Goal: Information Seeking & Learning: Learn about a topic

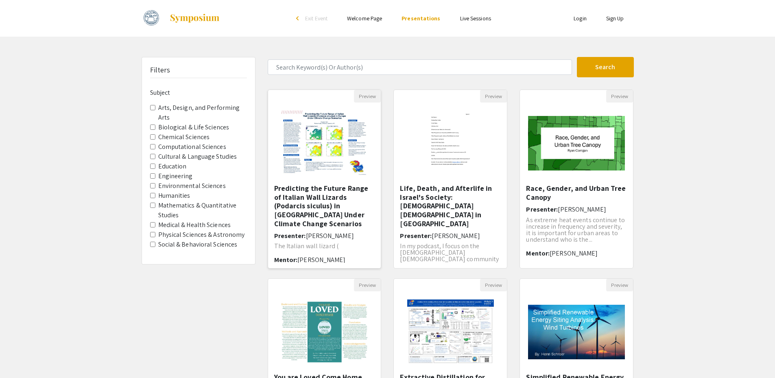
click at [337, 202] on h5 "Predicting the Future Range of Italian Wall Lizards (Podarcis siculus) in [GEOG…" at bounding box center [324, 206] width 101 height 44
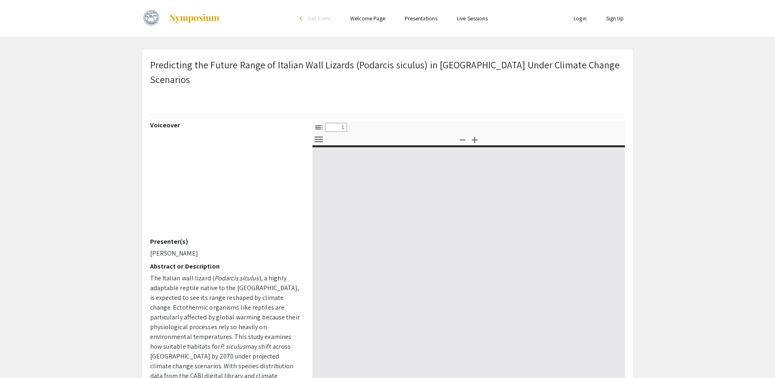
select select "custom"
type input "0"
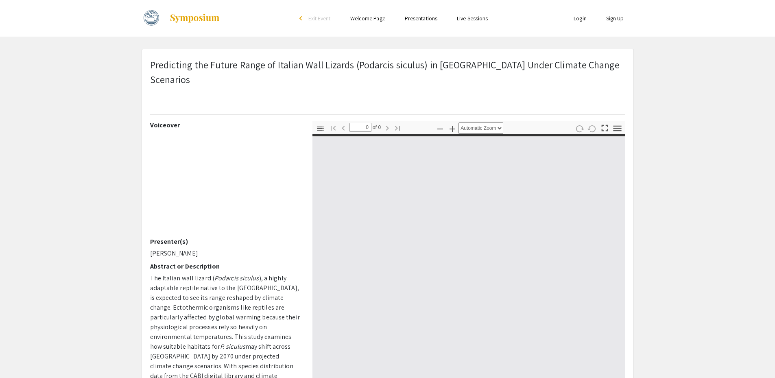
select select "custom"
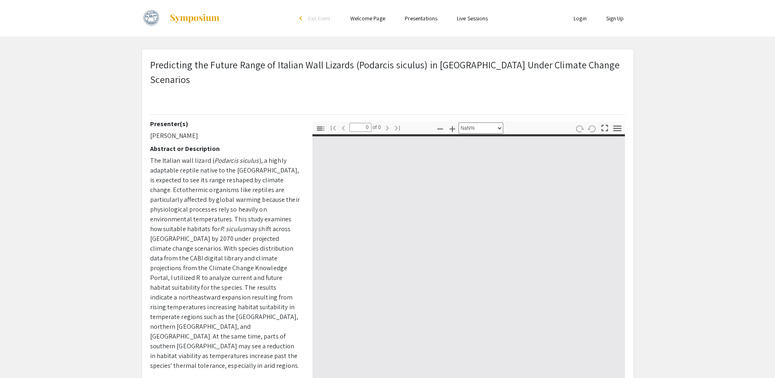
scroll to position [118, 0]
type input "1"
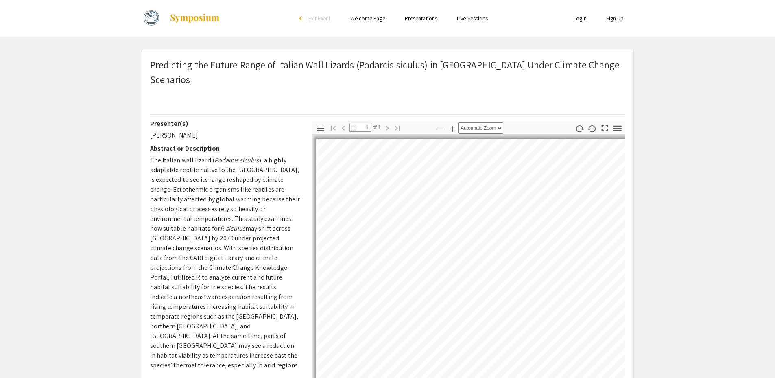
select select "auto"
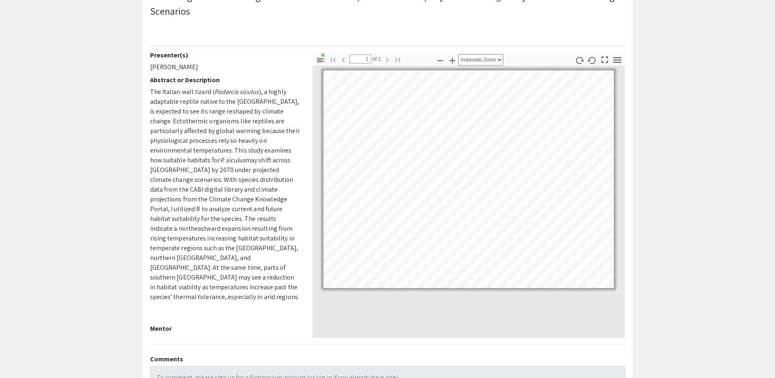
scroll to position [81, 0]
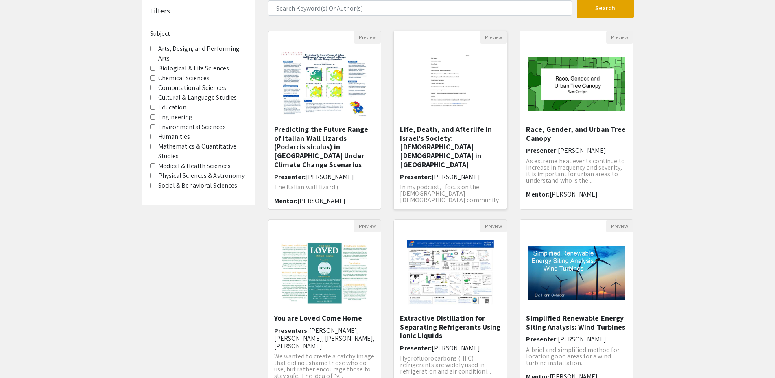
scroll to position [162, 0]
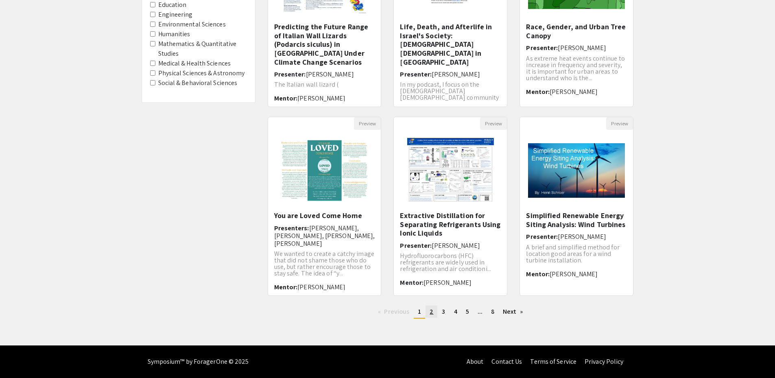
click at [434, 313] on link "page 2" at bounding box center [432, 312] width 12 height 12
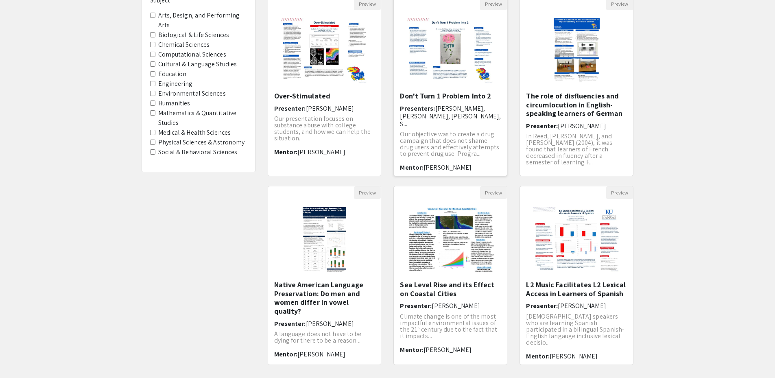
scroll to position [162, 0]
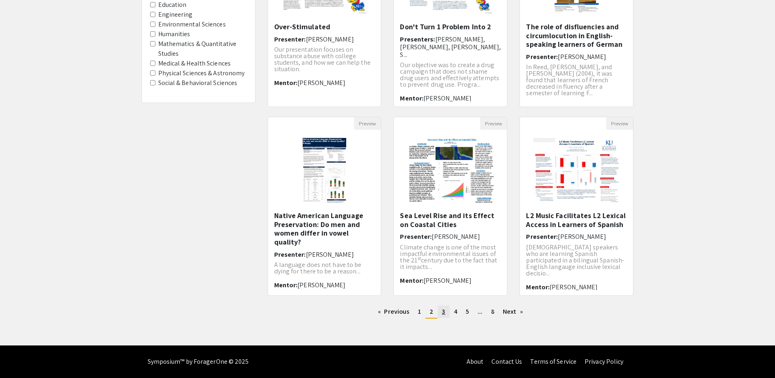
click at [444, 316] on link "page 3" at bounding box center [443, 312] width 11 height 12
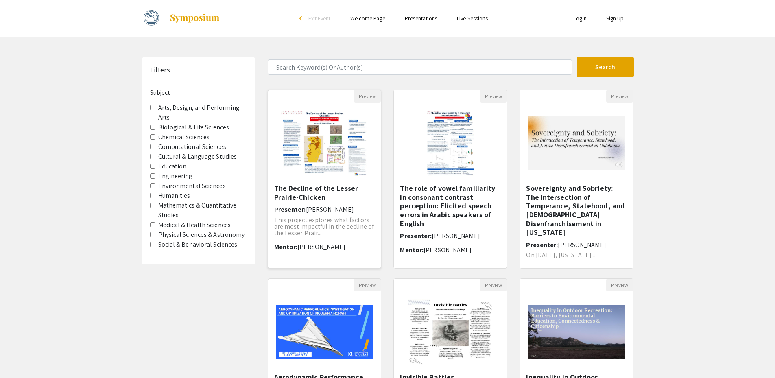
click at [331, 195] on h5 "The Decline of the Lesser Prairie-Chicken" at bounding box center [324, 192] width 101 height 17
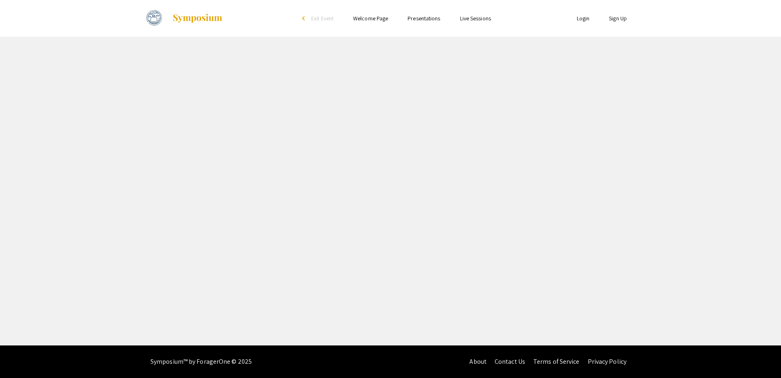
select select "custom"
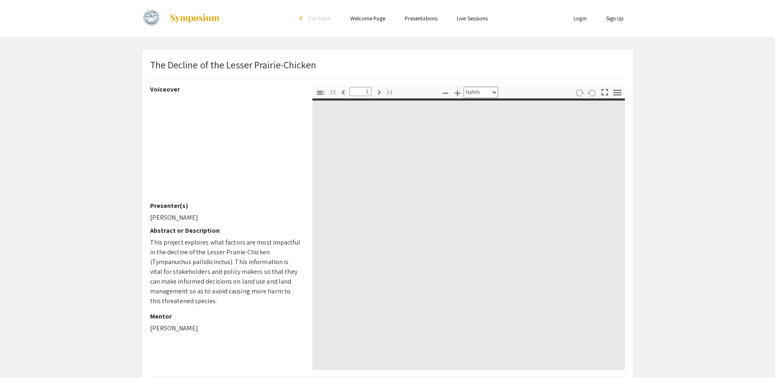
type input "0"
select select "custom"
type input "1"
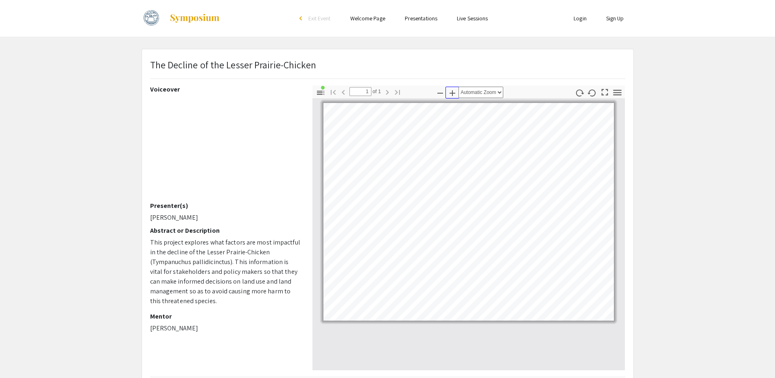
click at [454, 90] on icon "button" at bounding box center [453, 93] width 10 height 10
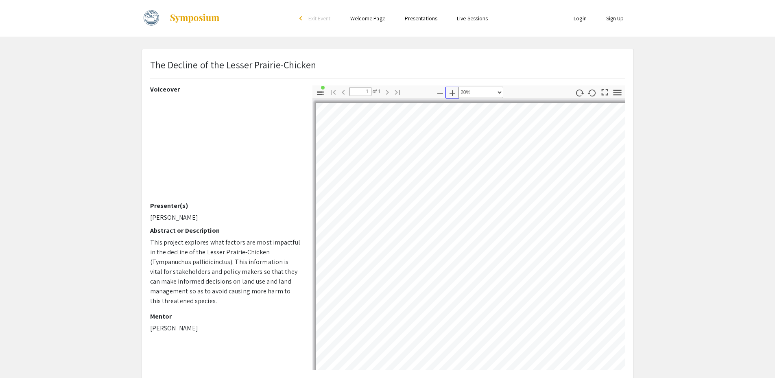
click at [454, 90] on icon "button" at bounding box center [453, 93] width 10 height 10
select select "0.5"
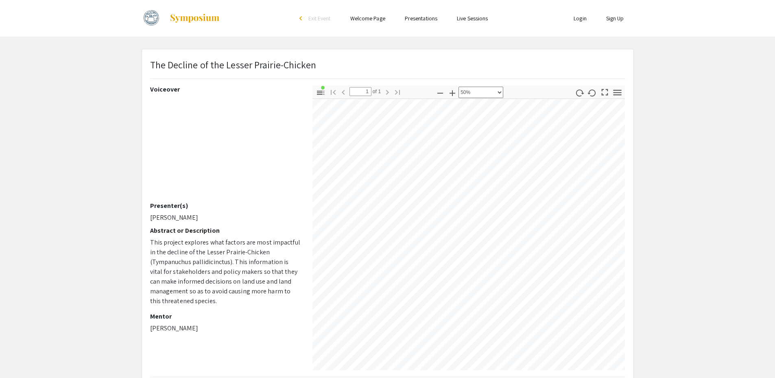
scroll to position [0, 249]
drag, startPoint x: 454, startPoint y: 370, endPoint x: 498, endPoint y: 367, distance: 44.1
click at [498, 367] on div "The Decline of the Lesser Prairie-Chicken Voiceover Presenter(s) [PERSON_NAME] …" at bounding box center [388, 254] width 492 height 411
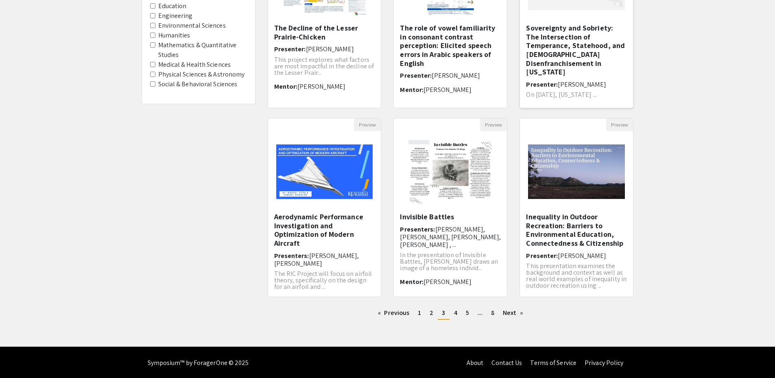
scroll to position [162, 0]
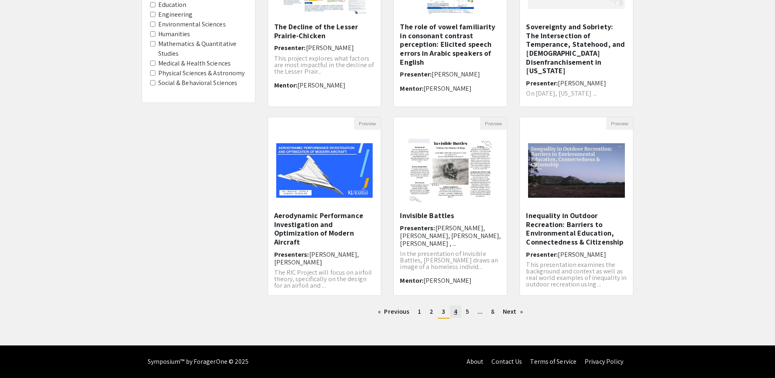
click at [453, 313] on link "page 4" at bounding box center [455, 312] width 11 height 12
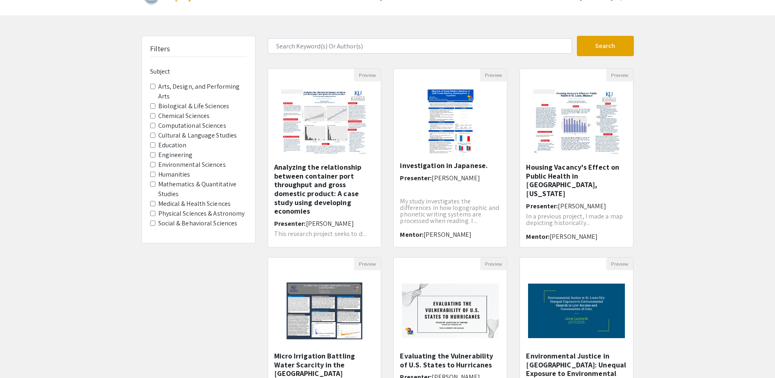
scroll to position [41, 0]
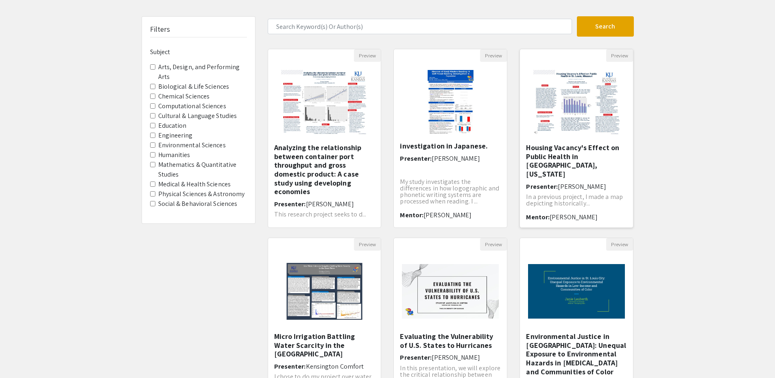
click at [585, 152] on h5 "Housing Vacancy's Effect on Public Health in [GEOGRAPHIC_DATA], [US_STATE]" at bounding box center [576, 160] width 101 height 35
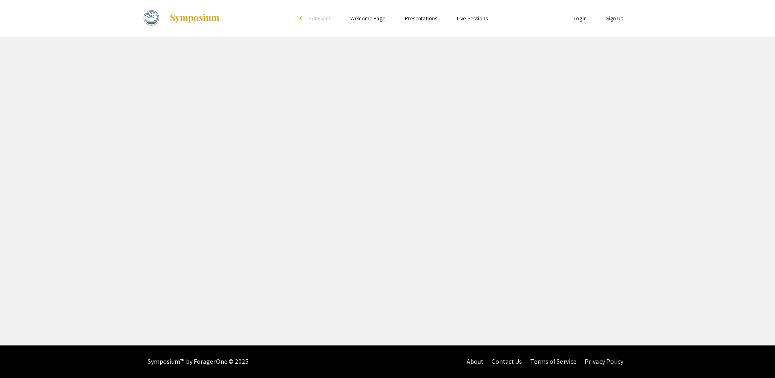
select select "custom"
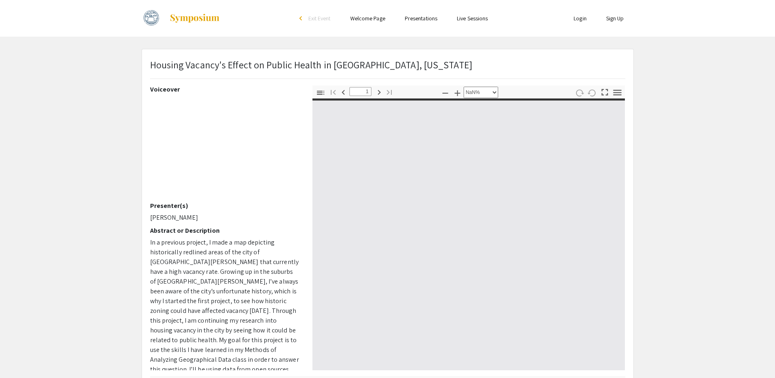
type input "0"
select select "custom"
type input "1"
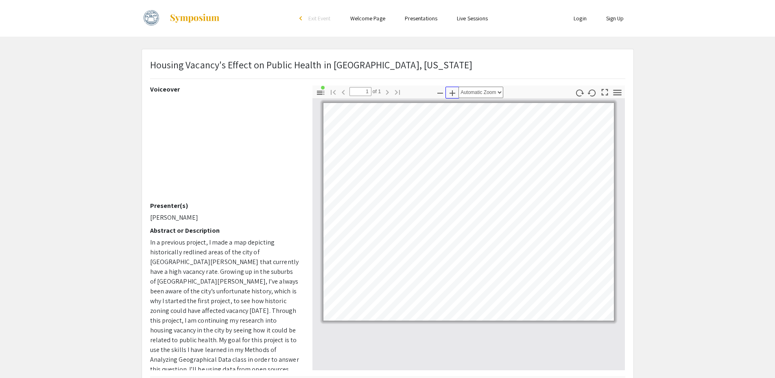
click at [453, 95] on icon "button" at bounding box center [453, 93] width 10 height 10
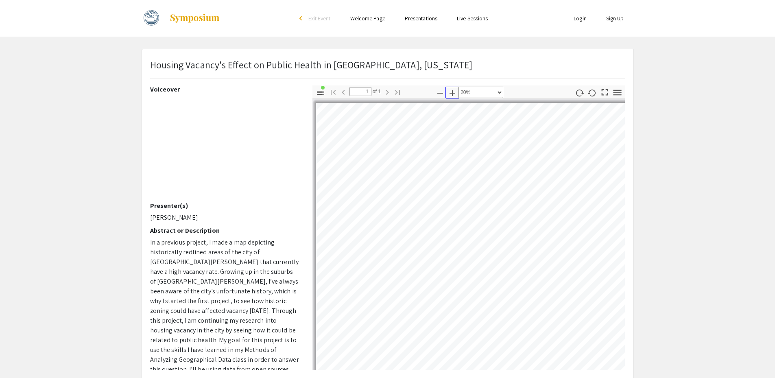
click at [453, 95] on icon "button" at bounding box center [453, 93] width 10 height 10
select select "custom"
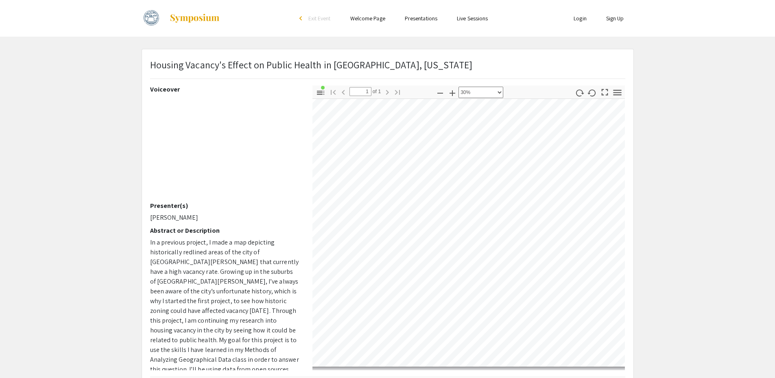
scroll to position [164, 237]
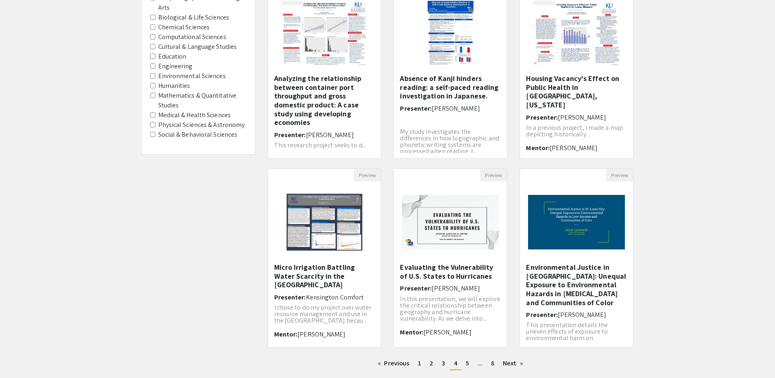
scroll to position [162, 0]
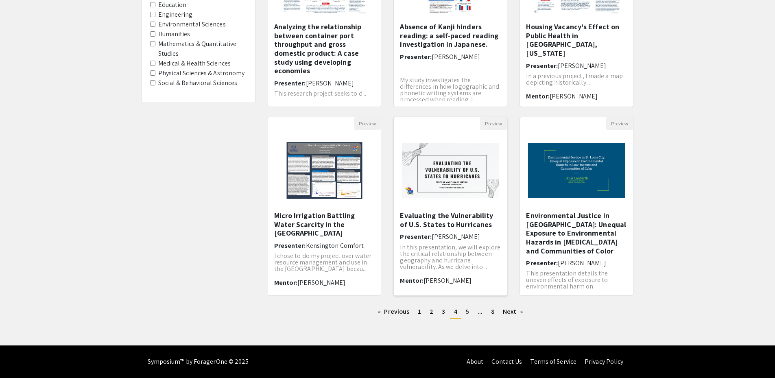
click at [451, 215] on h5 "Evaluating the Vulnerability of U.S. States to Hurricanes" at bounding box center [450, 219] width 101 height 17
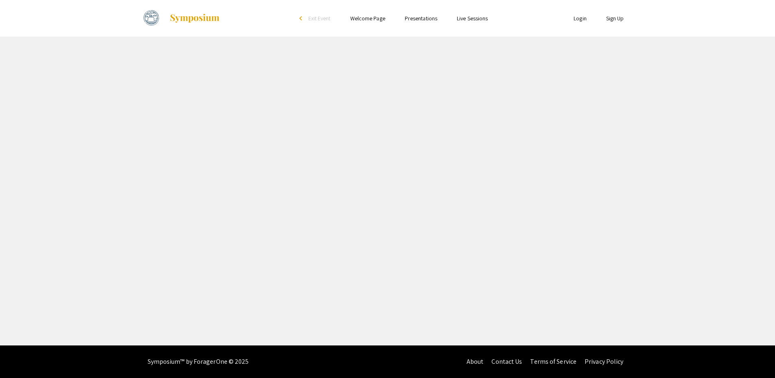
select select "custom"
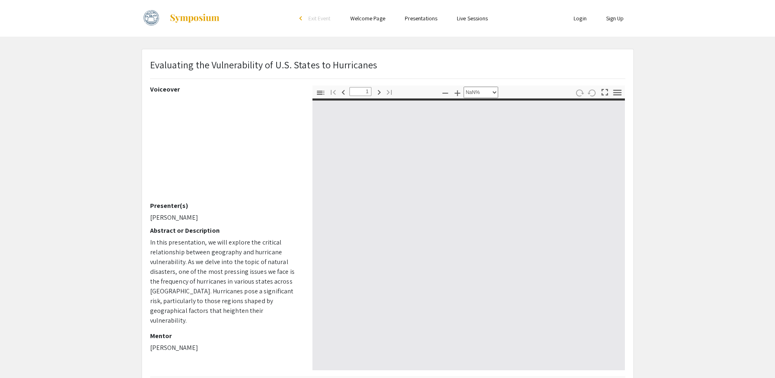
type input "0"
select select "auto"
type input "1"
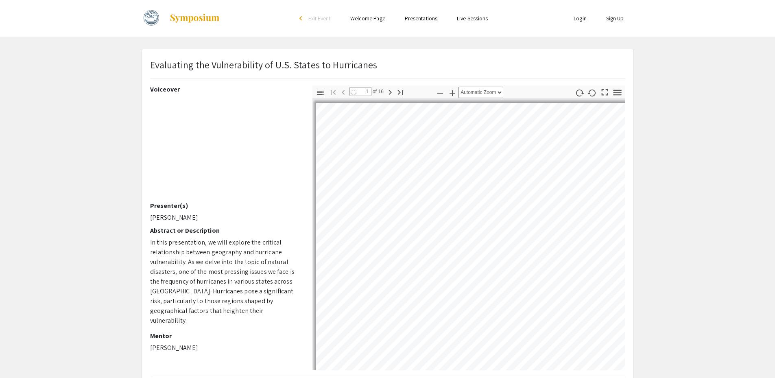
select select "auto"
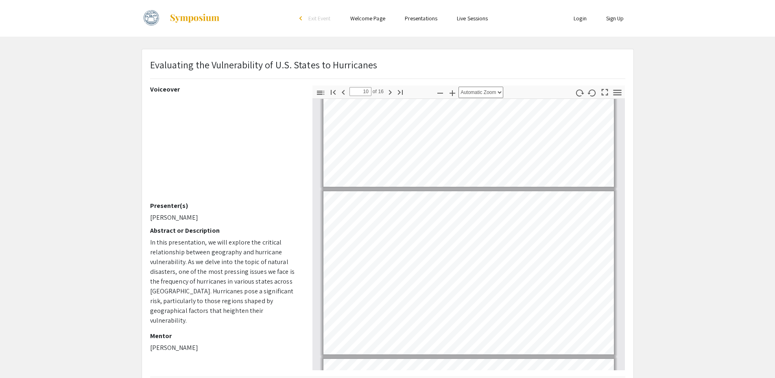
scroll to position [1427, 0]
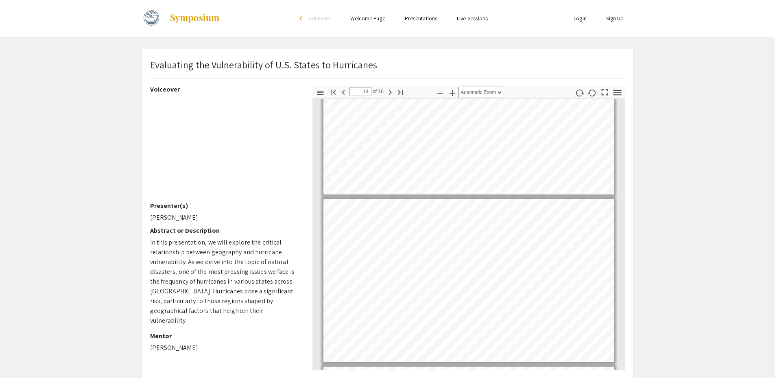
type input "13"
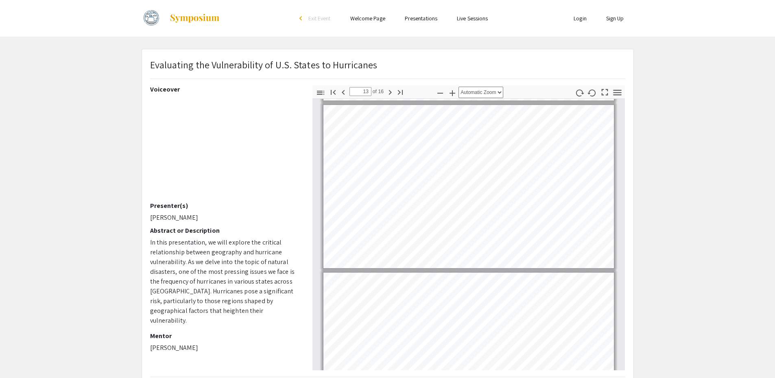
scroll to position [1997, 0]
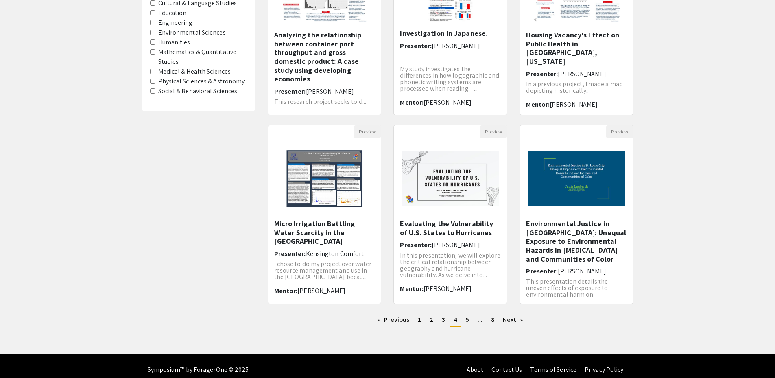
scroll to position [162, 0]
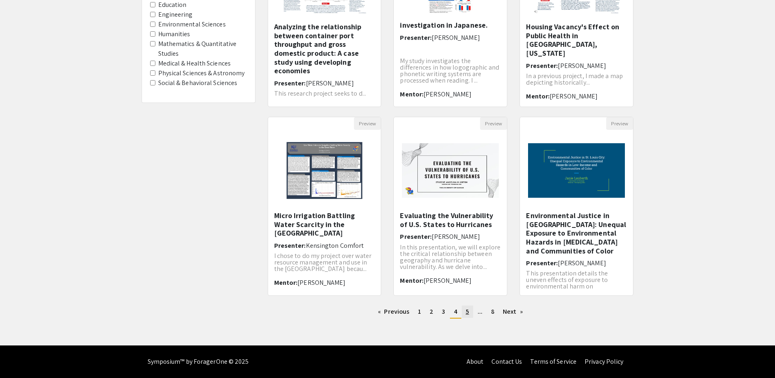
click at [466, 315] on span "5" at bounding box center [467, 311] width 3 height 9
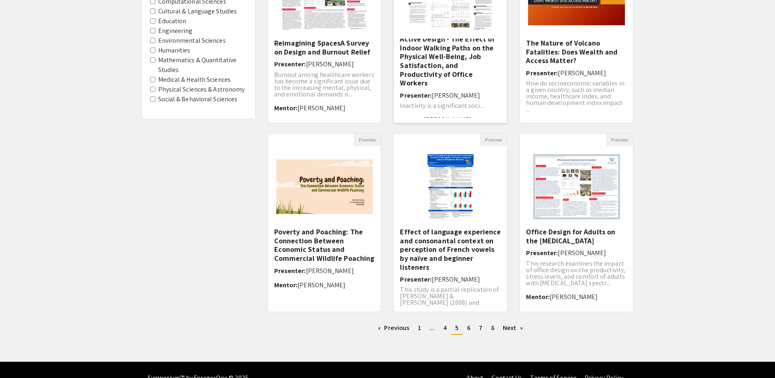
scroll to position [162, 0]
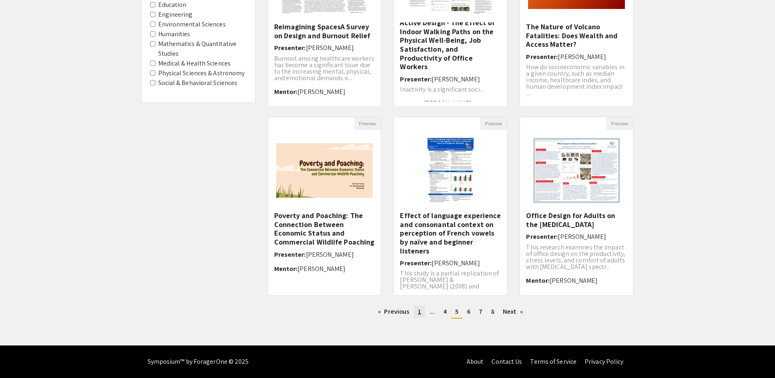
click at [424, 313] on link "page 1" at bounding box center [419, 312] width 11 height 12
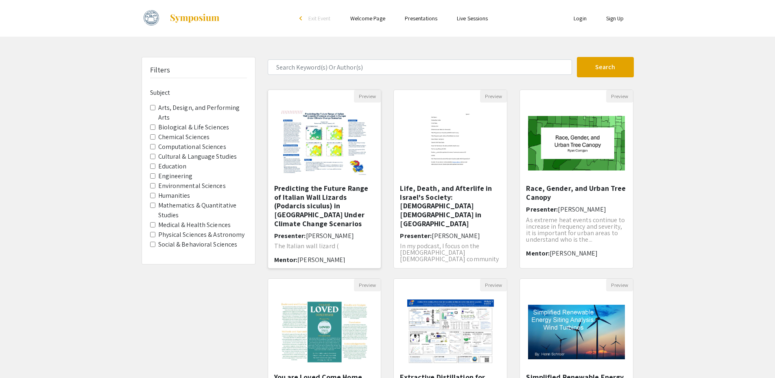
click at [342, 188] on h5 "Predicting the Future Range of Italian Wall Lizards (Podarcis siculus) in [GEOG…" at bounding box center [324, 206] width 101 height 44
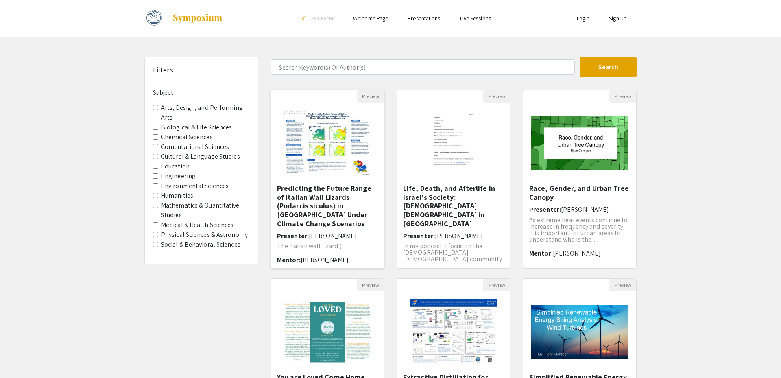
select select "custom"
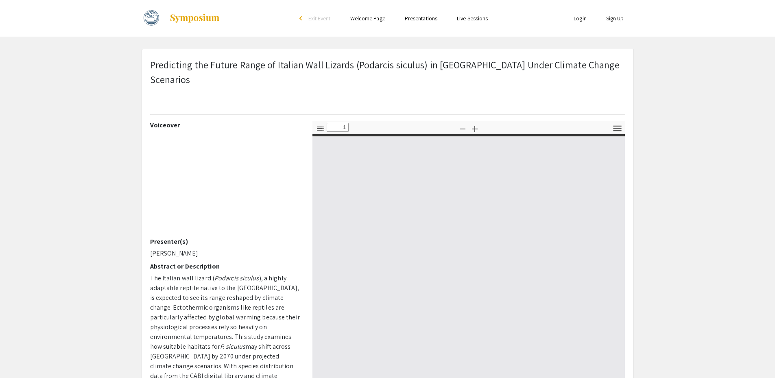
type input "0"
select select "custom"
type input "1"
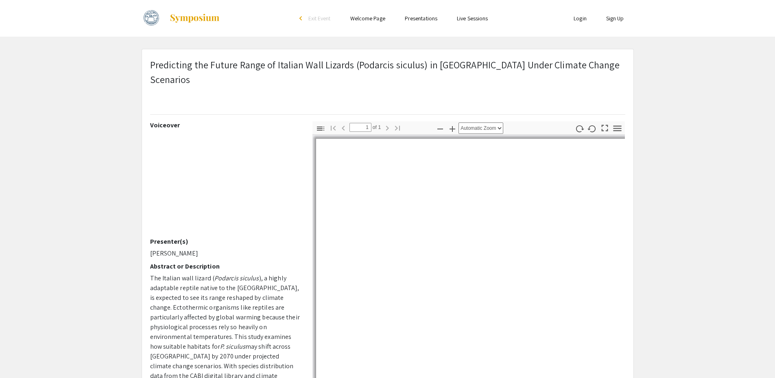
select select "auto"
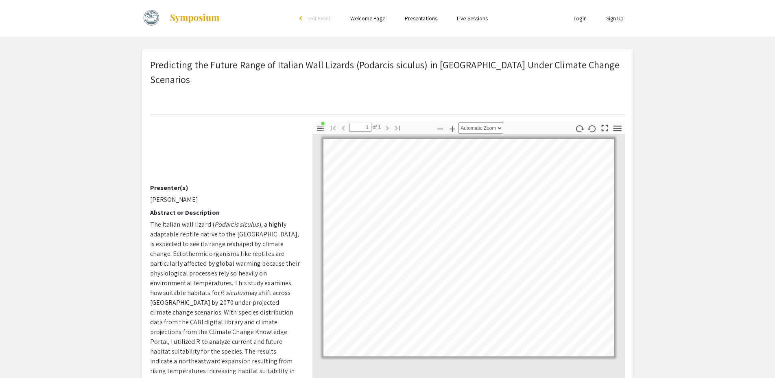
scroll to position [118, 0]
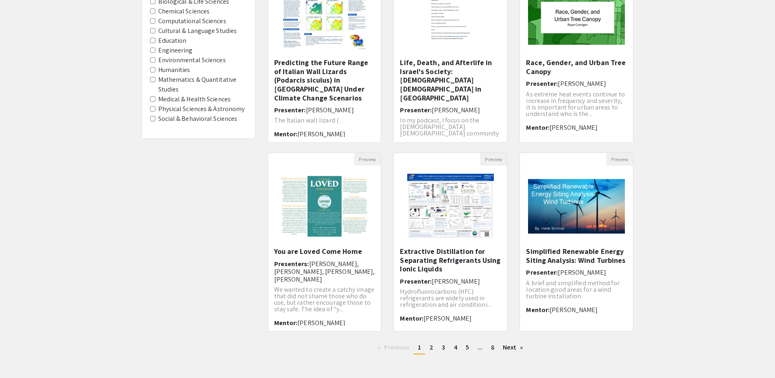
scroll to position [162, 0]
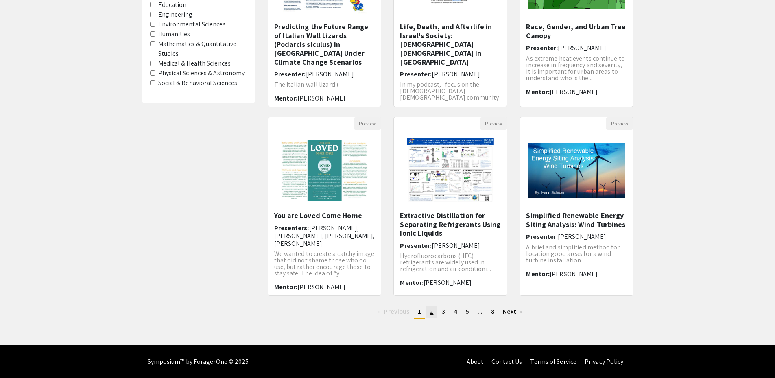
click at [430, 307] on span "2" at bounding box center [432, 311] width 4 height 9
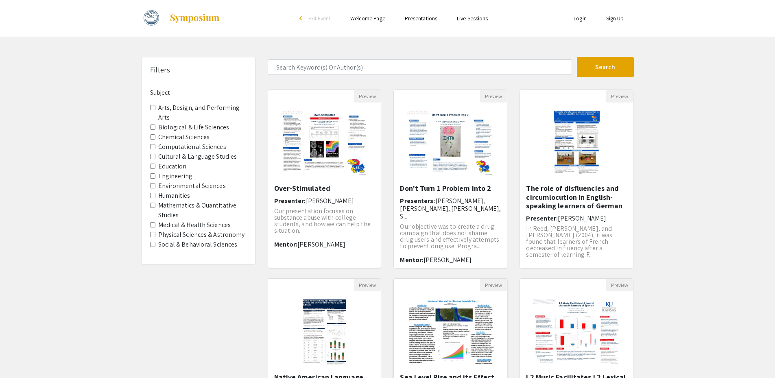
scroll to position [162, 0]
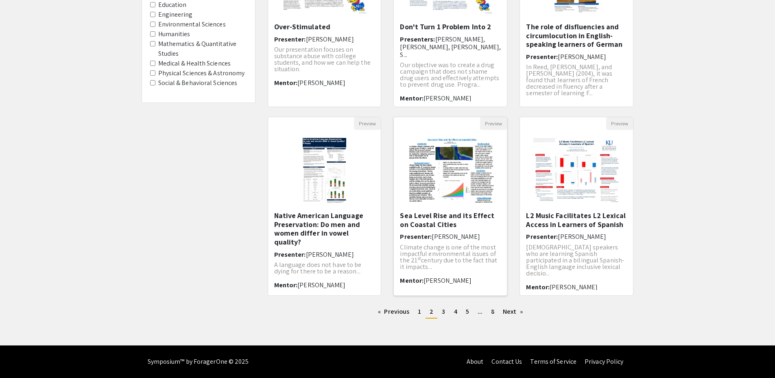
click at [422, 218] on h5 "Sea Level Rise and its Effect on Coastal Cities" at bounding box center [450, 219] width 101 height 17
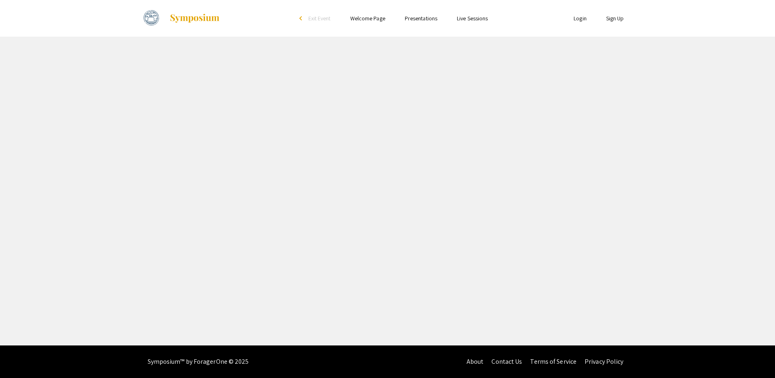
select select "custom"
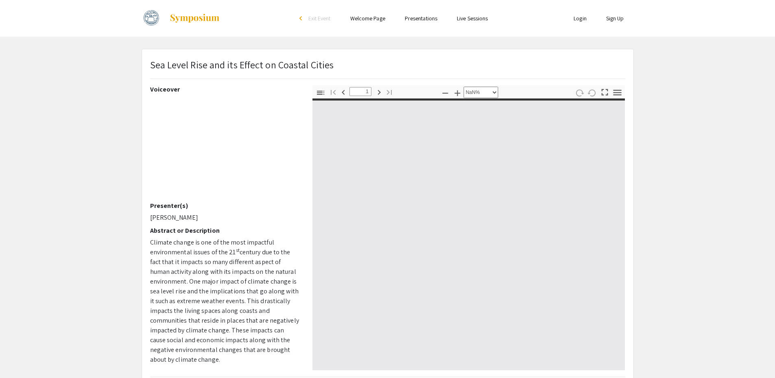
type input "0"
select select "custom"
type input "1"
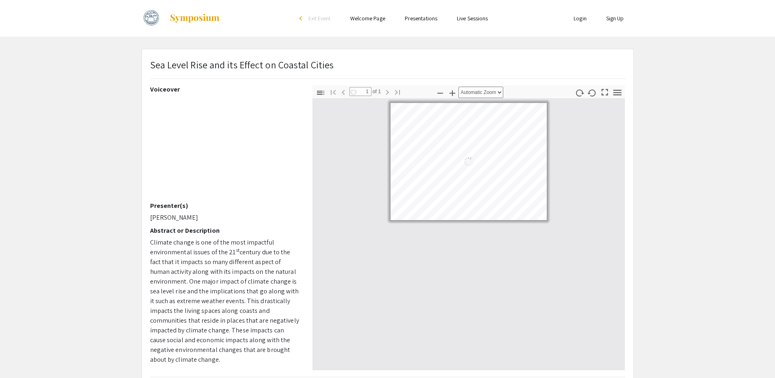
select select "auto"
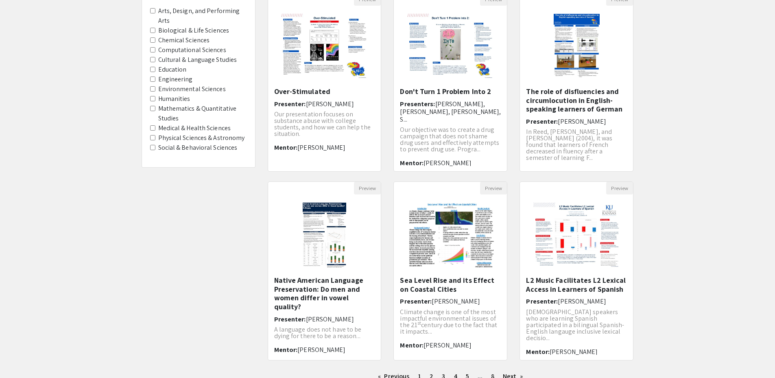
scroll to position [122, 0]
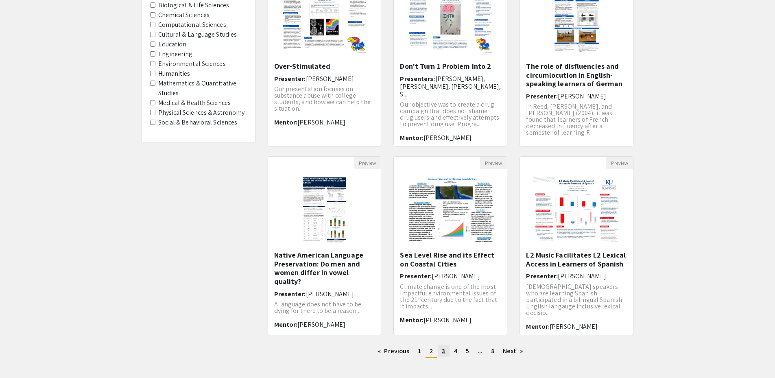
click at [444, 354] on span "3" at bounding box center [443, 351] width 3 height 9
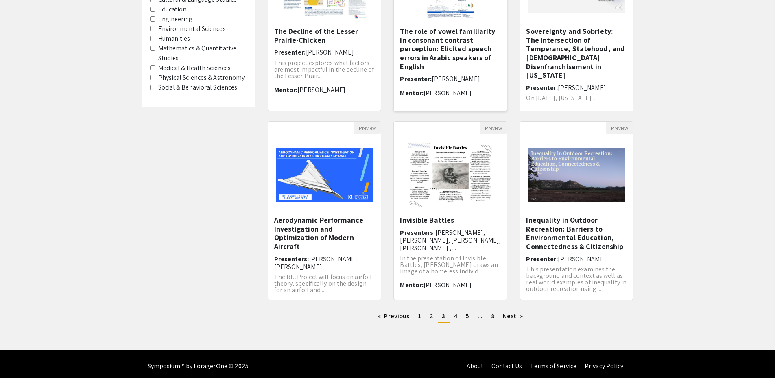
scroll to position [162, 0]
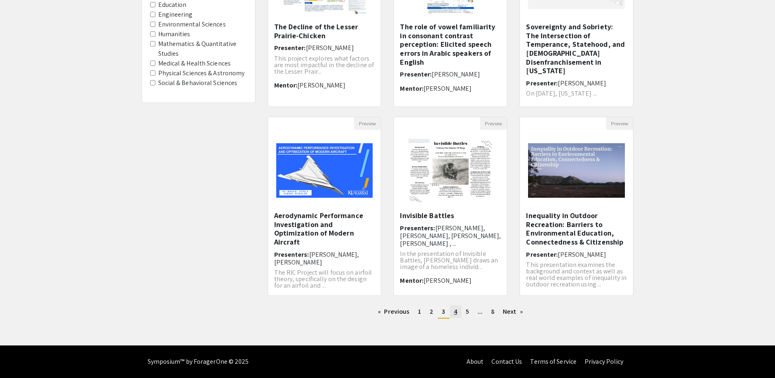
click at [461, 316] on link "page 4" at bounding box center [455, 312] width 11 height 12
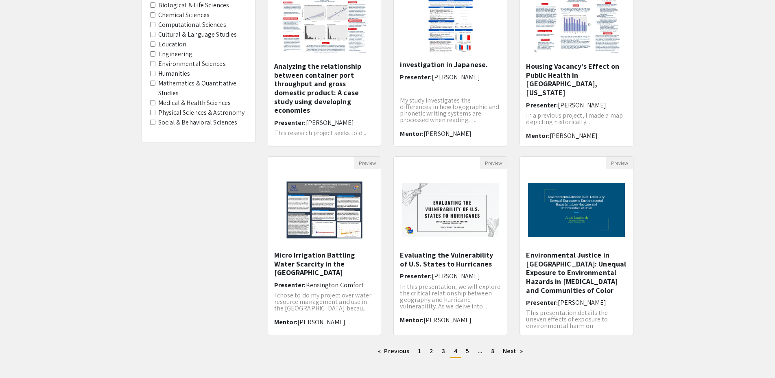
scroll to position [162, 0]
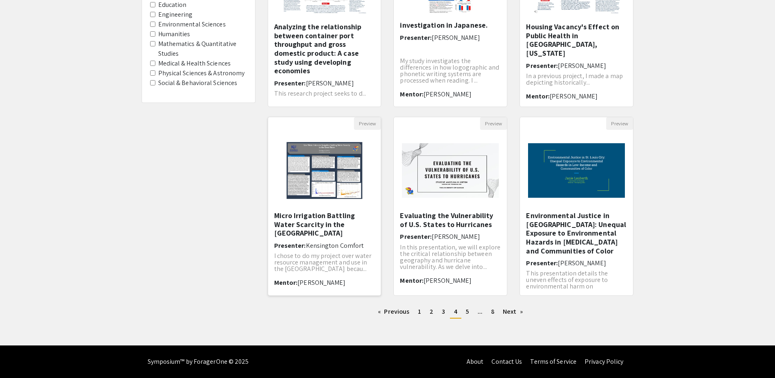
click at [346, 210] on img "Open Presentation <p>Micro Irrigation Battling Water Scarcity in the Great Plai…" at bounding box center [324, 170] width 101 height 81
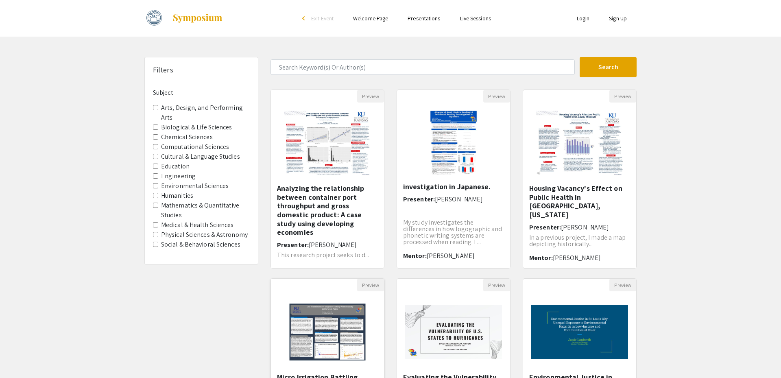
select select "custom"
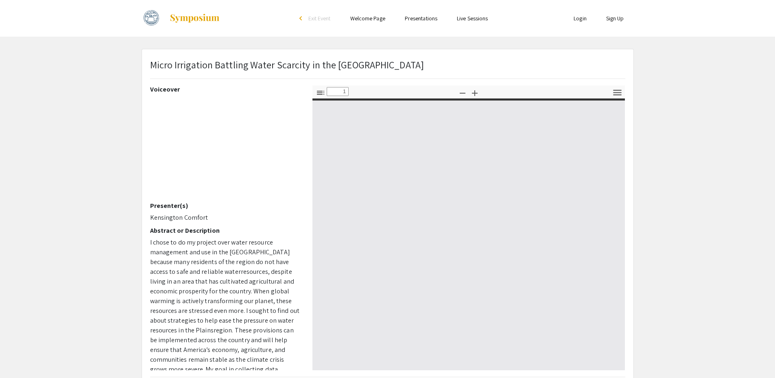
type input "0"
select select "custom"
type input "1"
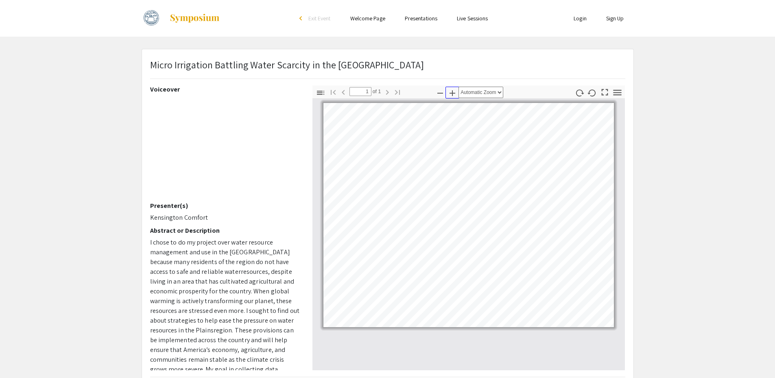
click at [456, 96] on icon "button" at bounding box center [453, 93] width 10 height 10
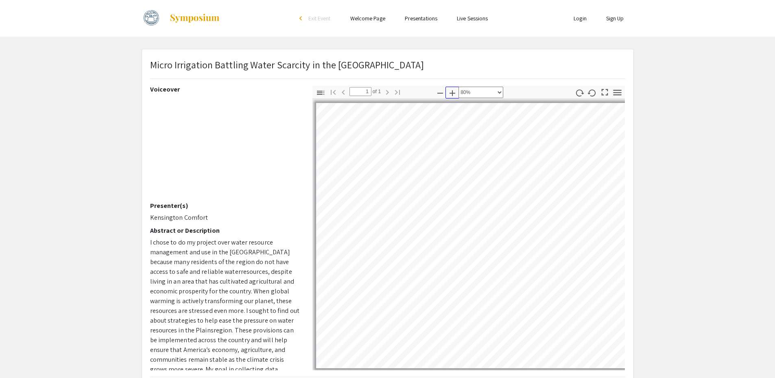
click at [456, 96] on icon "button" at bounding box center [453, 93] width 10 height 10
select select "custom"
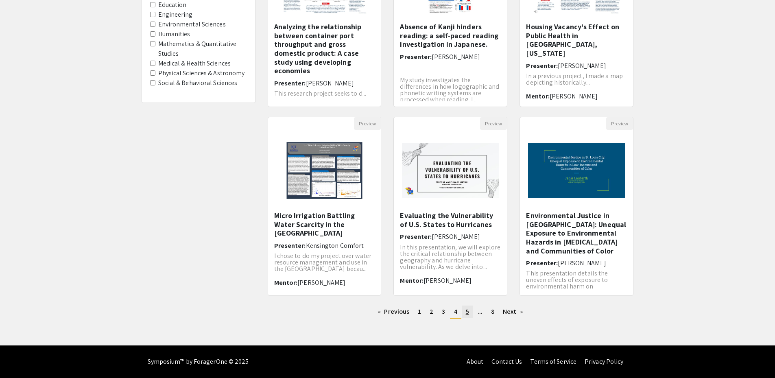
click at [464, 310] on link "page 5" at bounding box center [467, 312] width 11 height 12
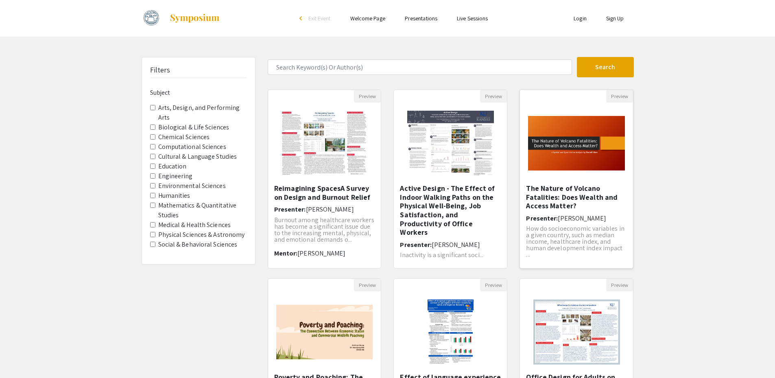
click at [547, 196] on h5 "The Nature of Volcano Fatalities: Does Wealth and Access Matter?" at bounding box center [576, 197] width 101 height 26
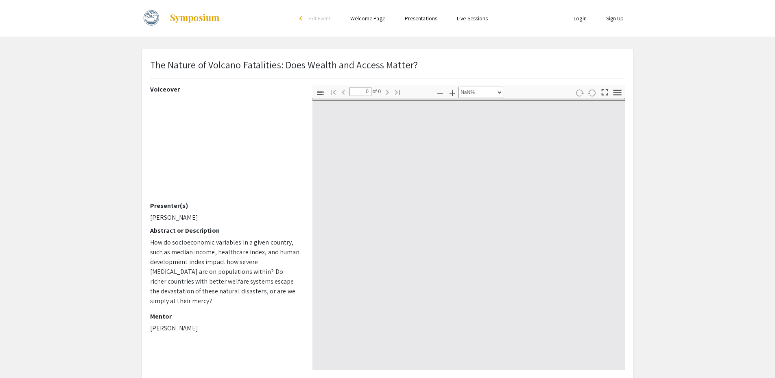
select select "auto"
type input "1"
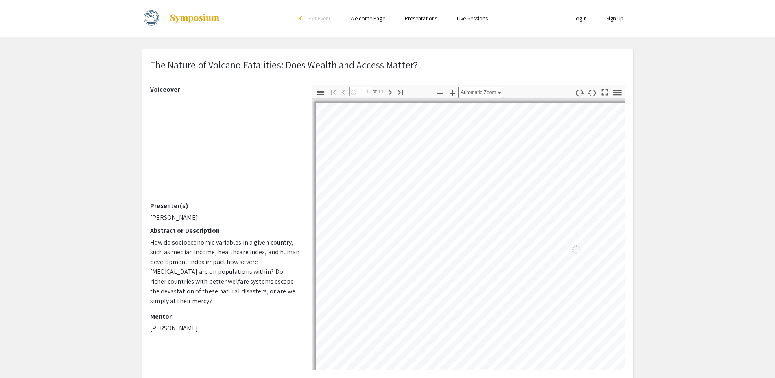
select select "auto"
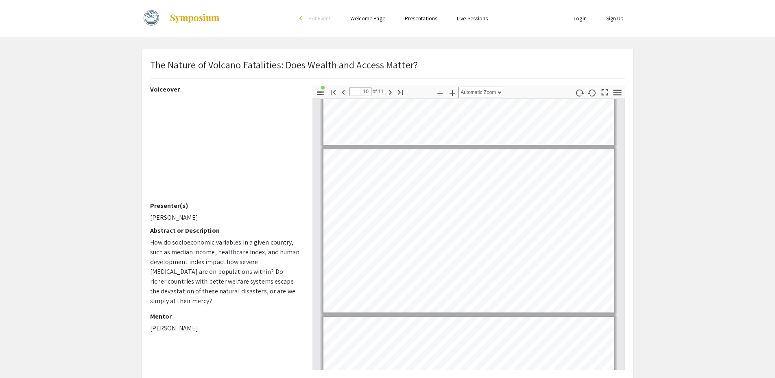
scroll to position [1467, 0]
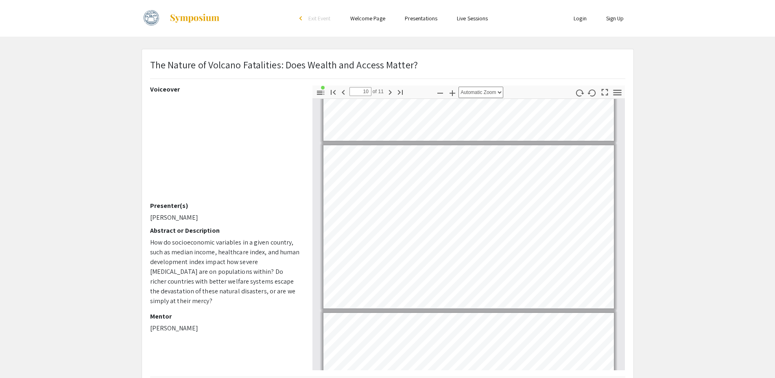
type input "11"
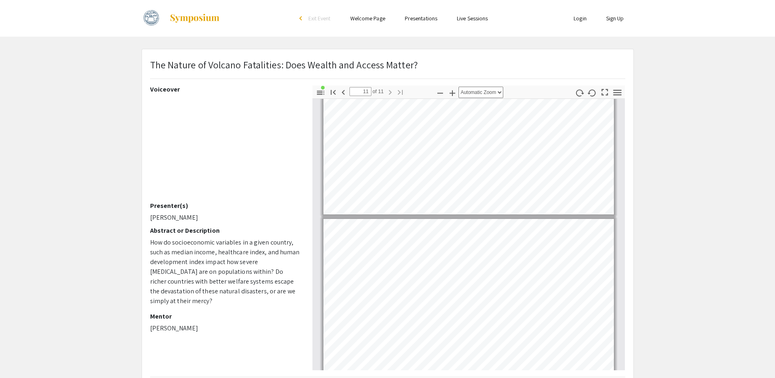
scroll to position [1576, 0]
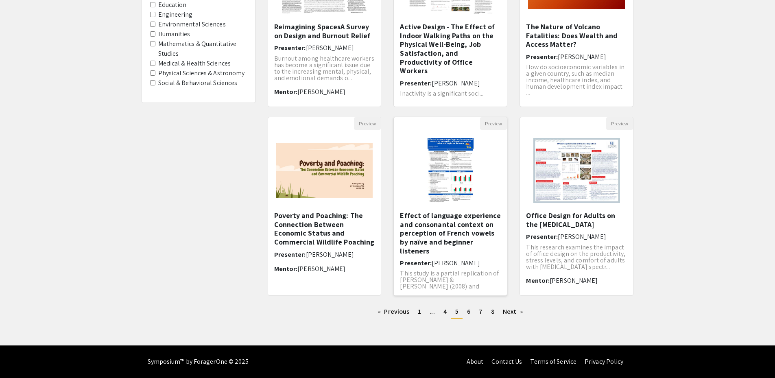
scroll to position [24, 0]
click at [465, 306] on link "page 6" at bounding box center [468, 312] width 11 height 12
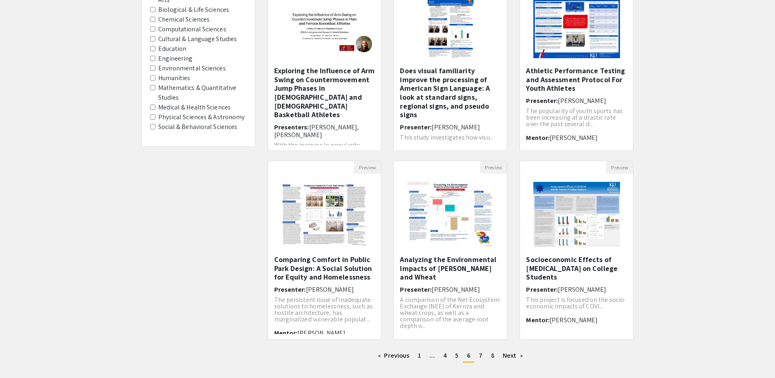
scroll to position [122, 0]
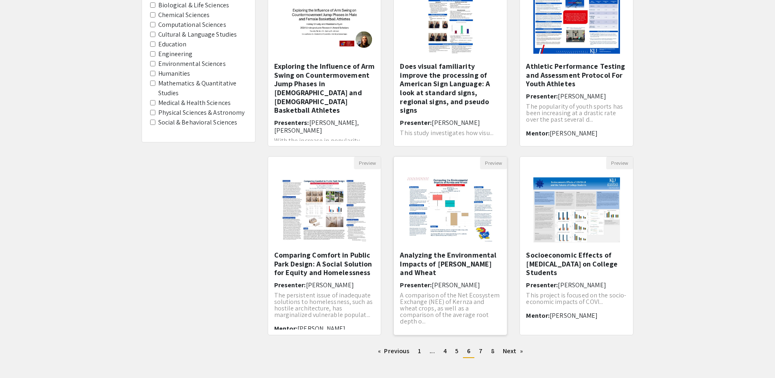
click at [431, 261] on h5 "Analyzing the Environmental Impacts of [PERSON_NAME] and Wheat" at bounding box center [450, 264] width 101 height 26
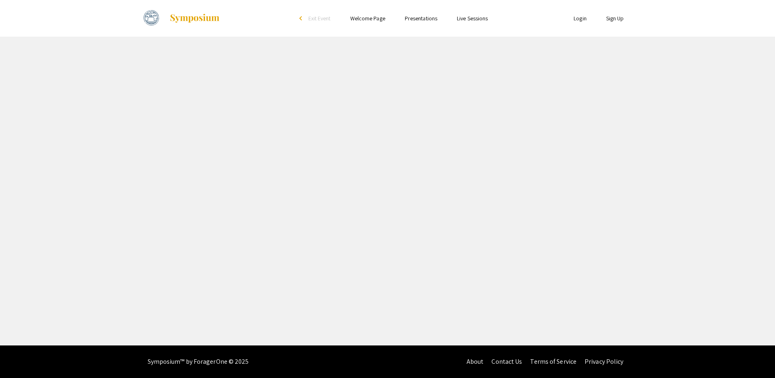
select select "custom"
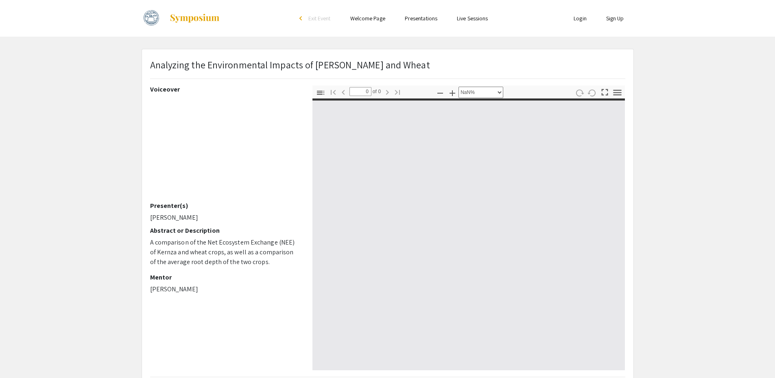
type input "1"
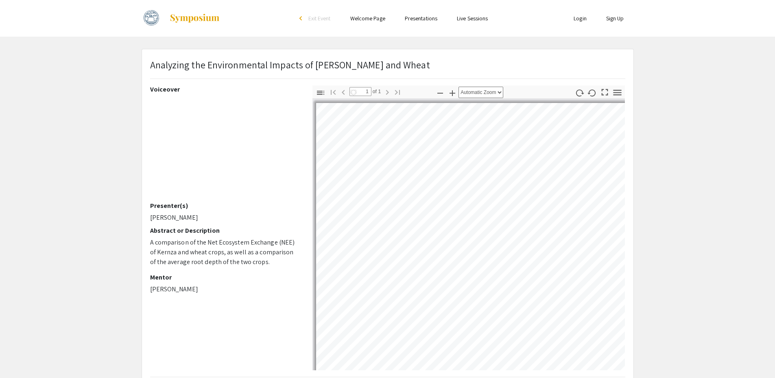
select select "auto"
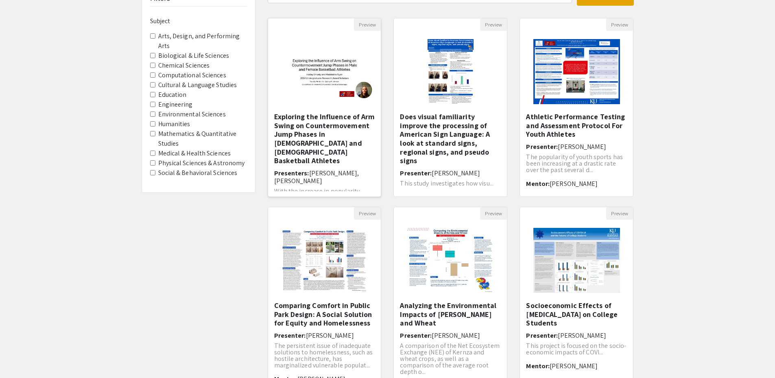
scroll to position [162, 0]
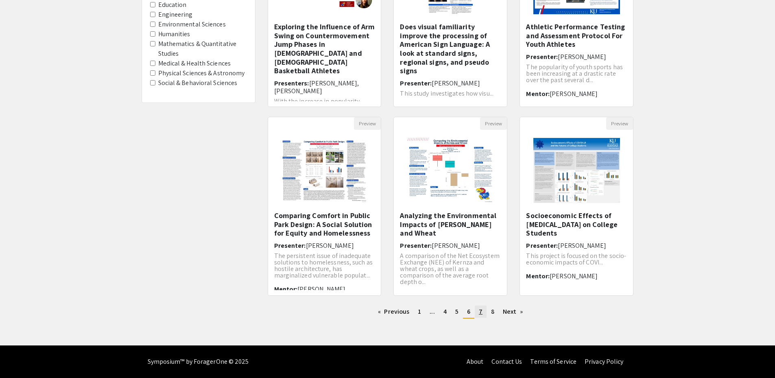
click at [482, 316] on link "page 7" at bounding box center [481, 312] width 12 height 12
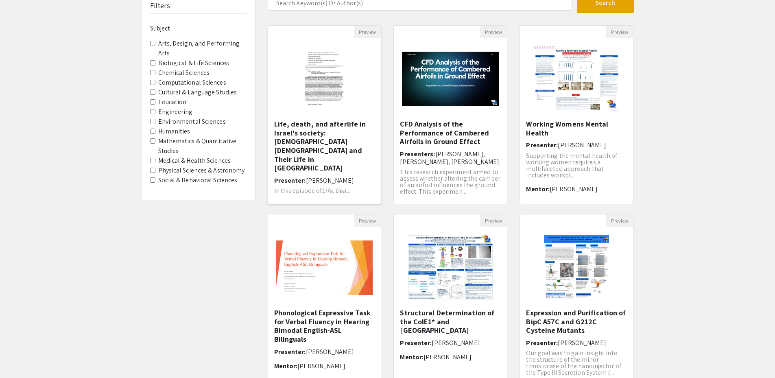
scroll to position [162, 0]
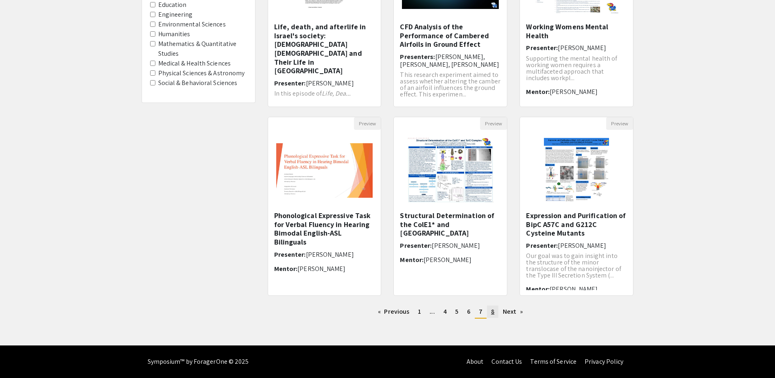
click at [491, 306] on link "page 8" at bounding box center [492, 312] width 11 height 12
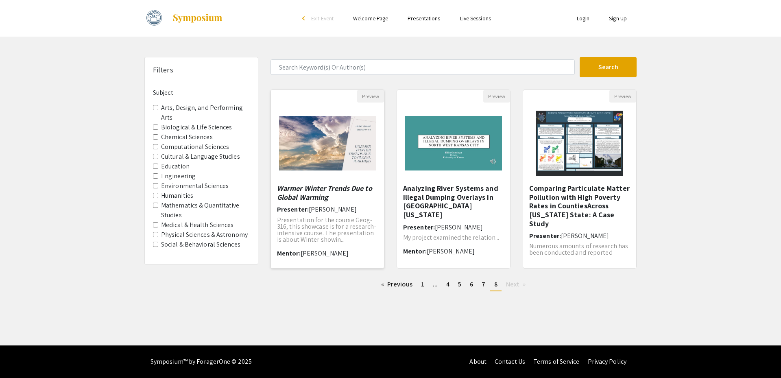
click at [316, 197] on em "Warmer Winter Trends Due to Global Warming" at bounding box center [324, 193] width 95 height 18
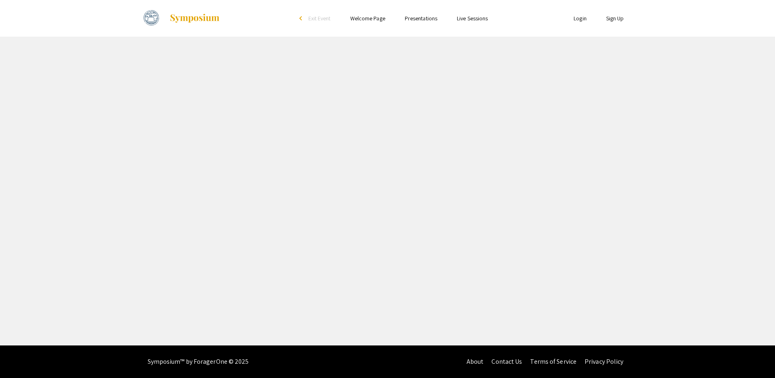
select select "custom"
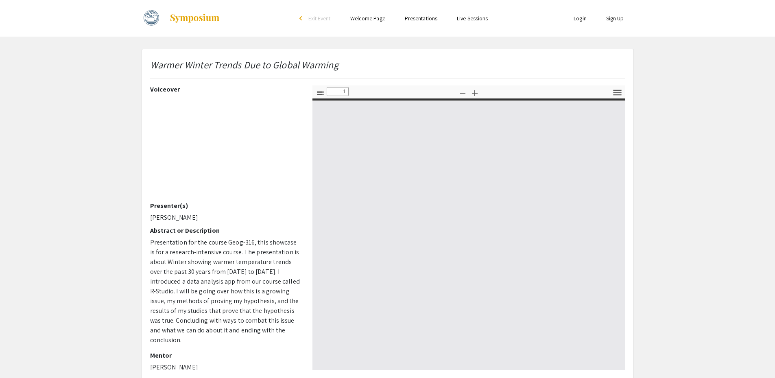
type input "0"
select select "custom"
type input "1"
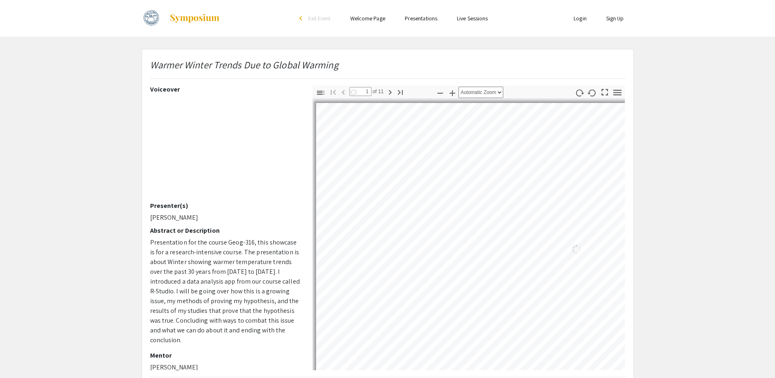
select select "auto"
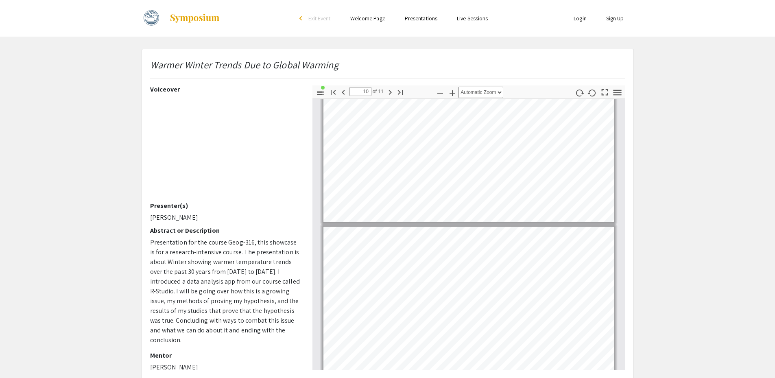
scroll to position [1576, 0]
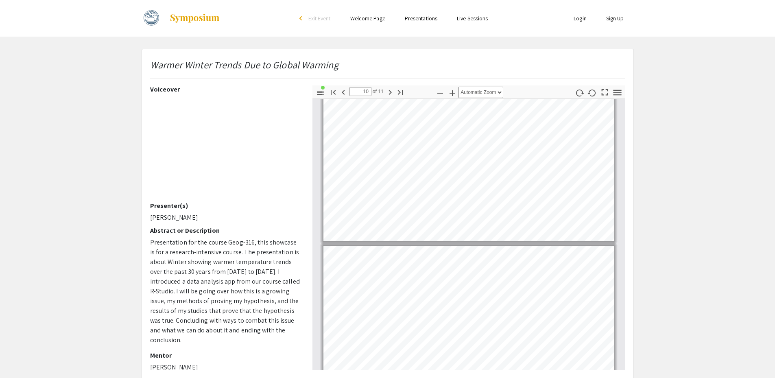
type input "11"
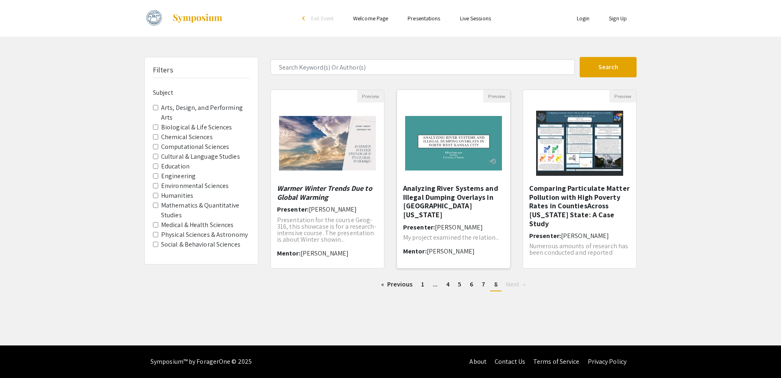
click at [434, 182] on div at bounding box center [453, 143] width 113 height 81
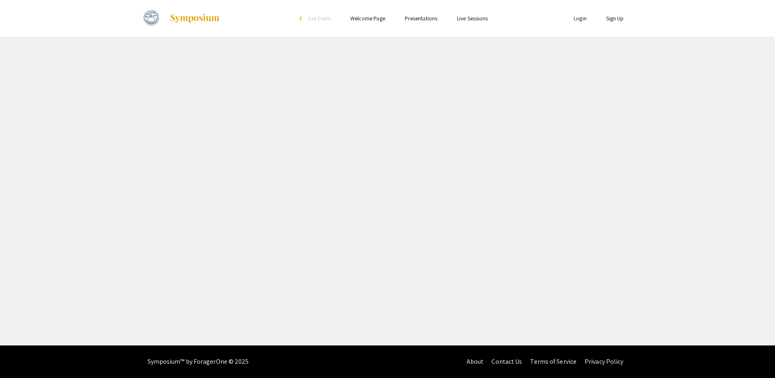
select select "custom"
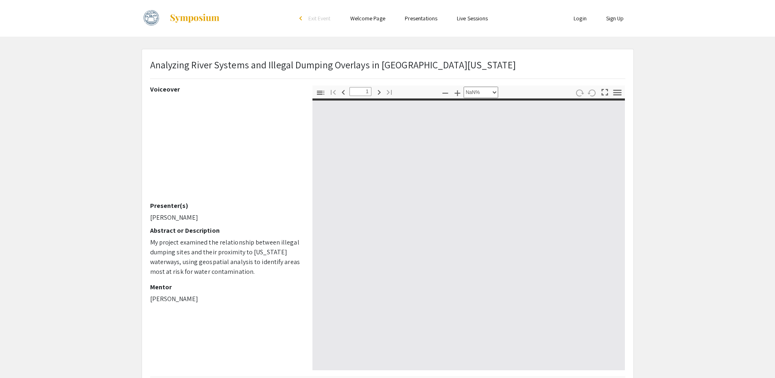
type input "0"
select select "custom"
type input "1"
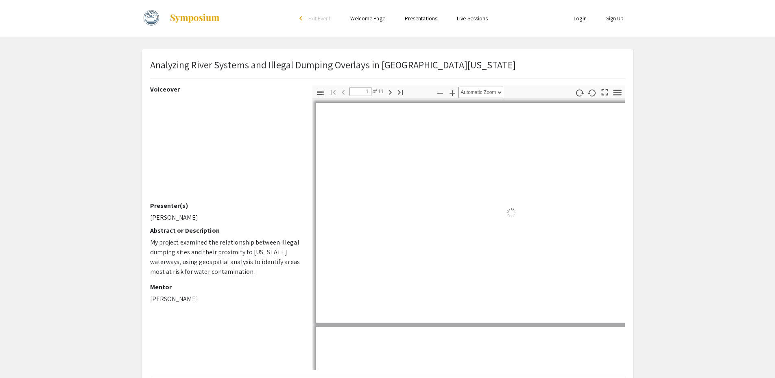
select select "auto"
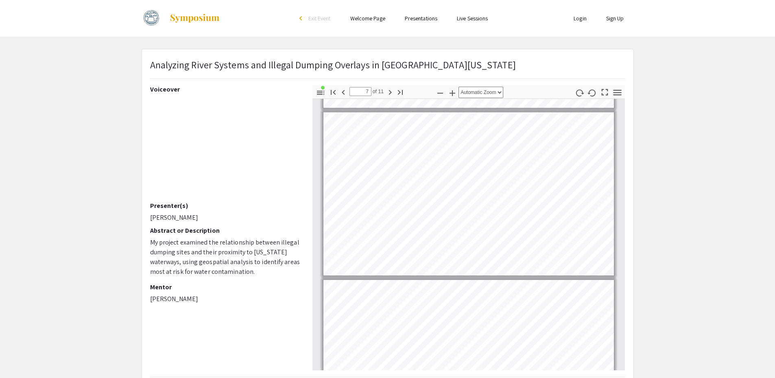
scroll to position [1018, 0]
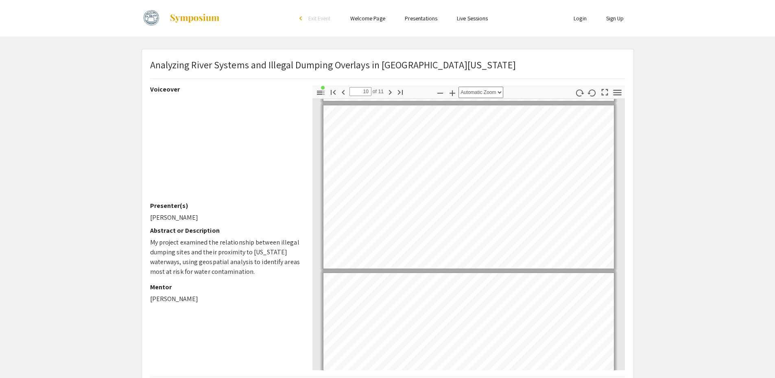
type input "11"
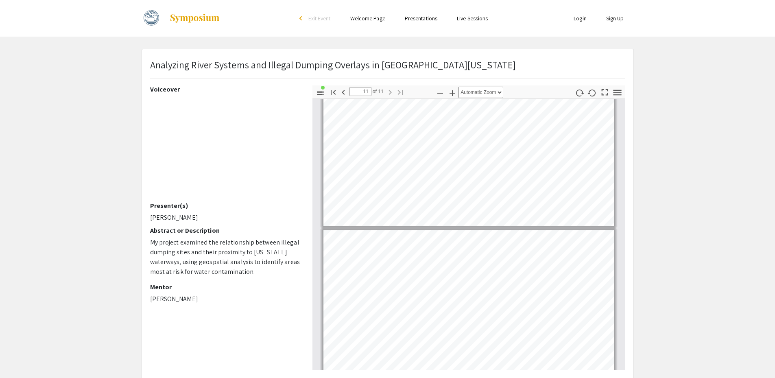
scroll to position [1576, 0]
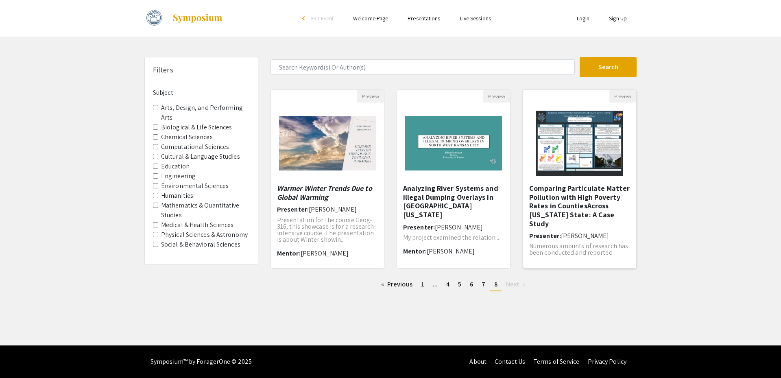
click at [571, 198] on h5 "Comparing Particulate Matter Pollution with High Poverty Rates in CountiesAcros…" at bounding box center [579, 206] width 101 height 44
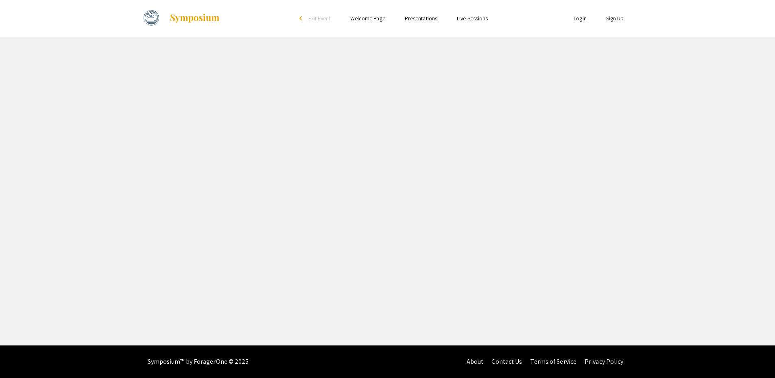
select select "custom"
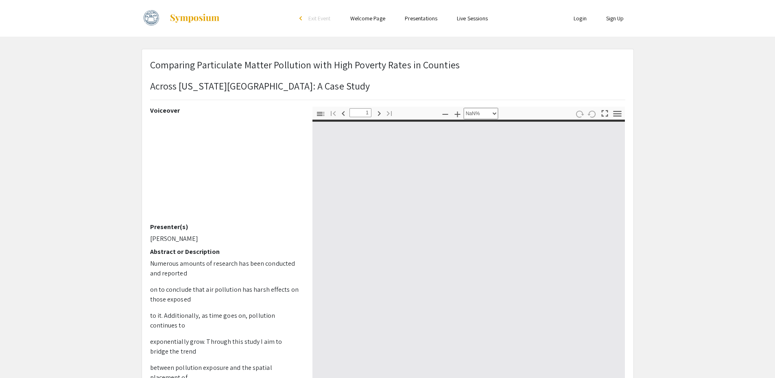
type input "0"
select select "custom"
type input "1"
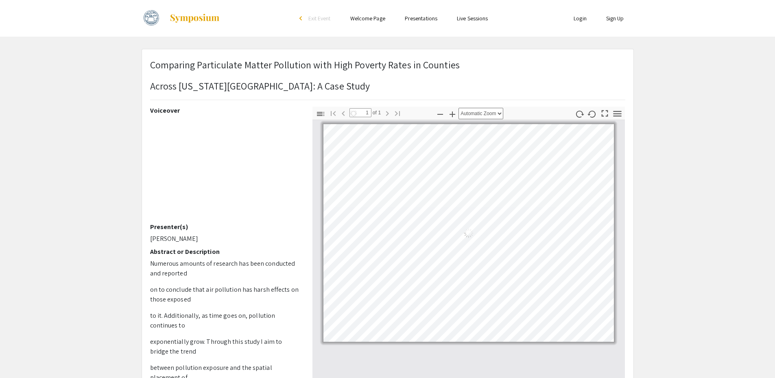
select select "auto"
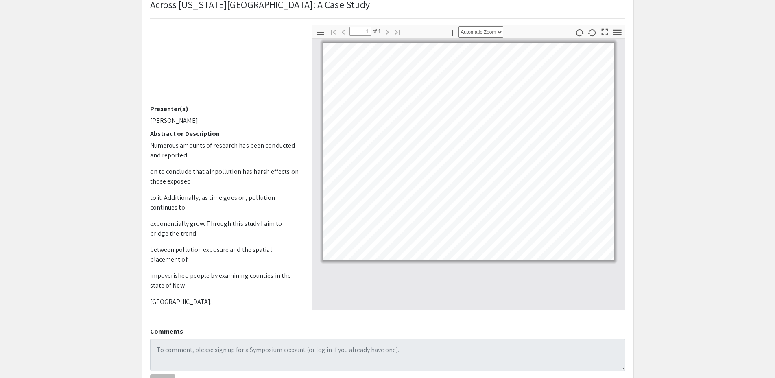
scroll to position [63, 0]
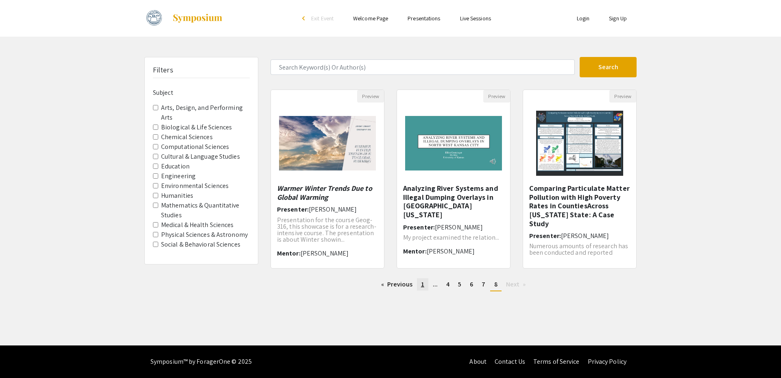
click at [420, 282] on link "page 1" at bounding box center [422, 284] width 11 height 12
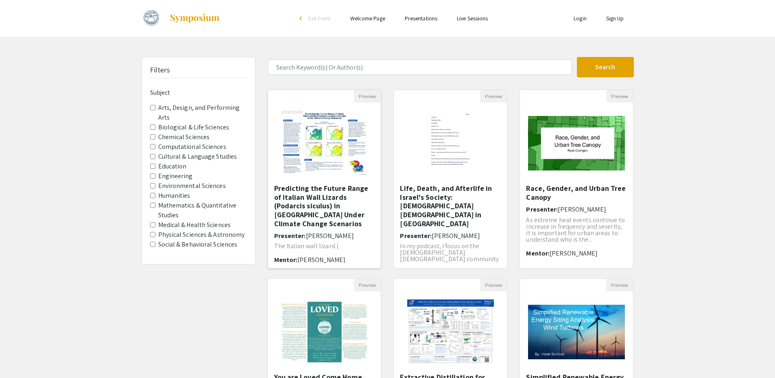
click at [316, 195] on h5 "Predicting the Future Range of Italian Wall Lizards (Podarcis siculus) in [GEOG…" at bounding box center [324, 206] width 101 height 44
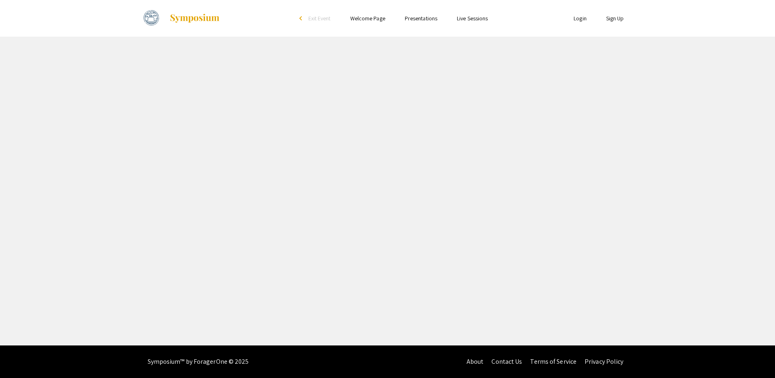
select select "custom"
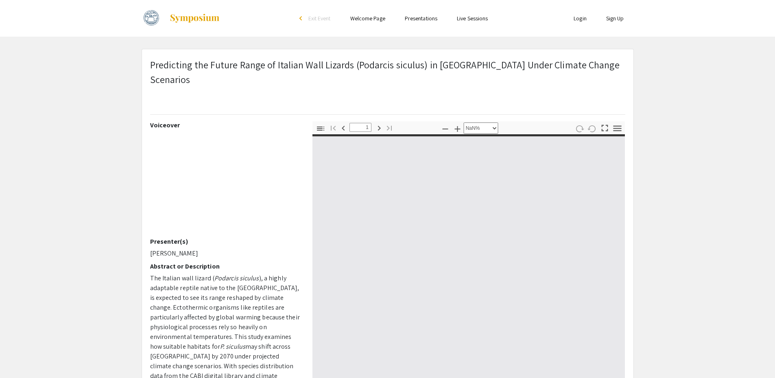
type input "0"
select select "custom"
type input "1"
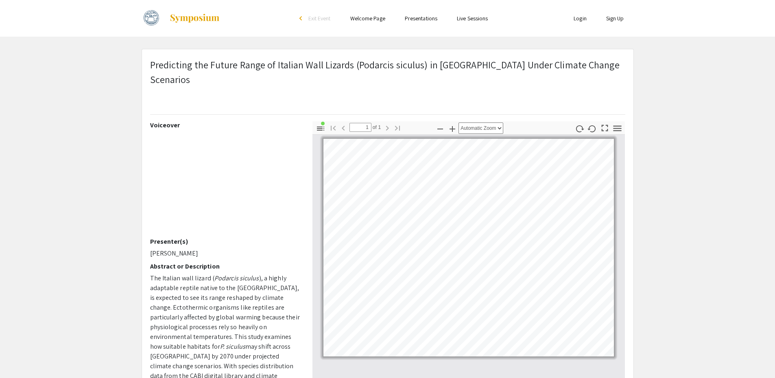
click at [451, 121] on pdf-zoom-in "Zoom In" at bounding box center [452, 128] width 12 height 15
click at [453, 126] on icon "button" at bounding box center [453, 129] width 6 height 6
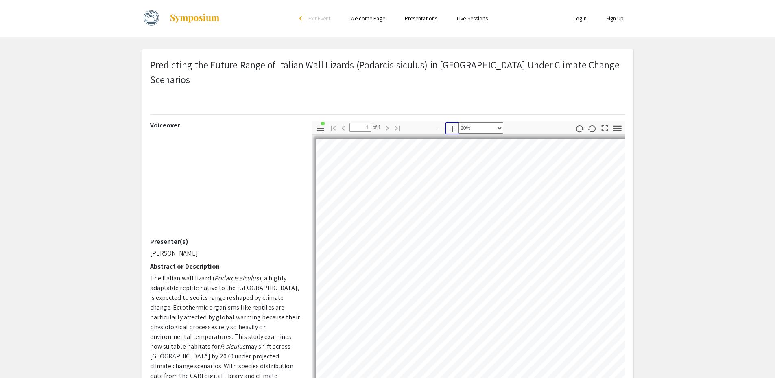
click at [453, 126] on icon "button" at bounding box center [453, 129] width 6 height 6
select select "custom"
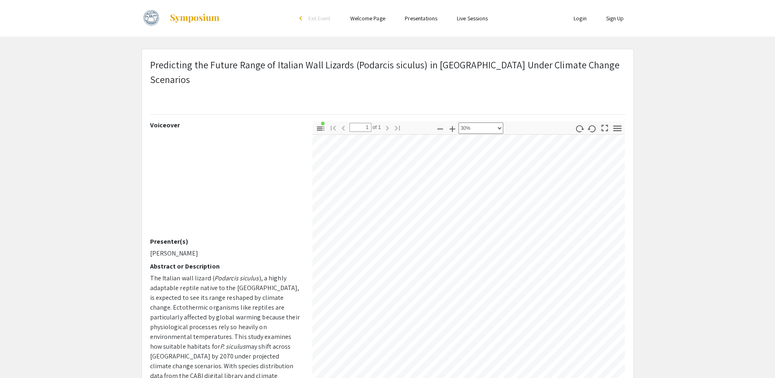
scroll to position [164, 31]
